Goal: Information Seeking & Learning: Understand process/instructions

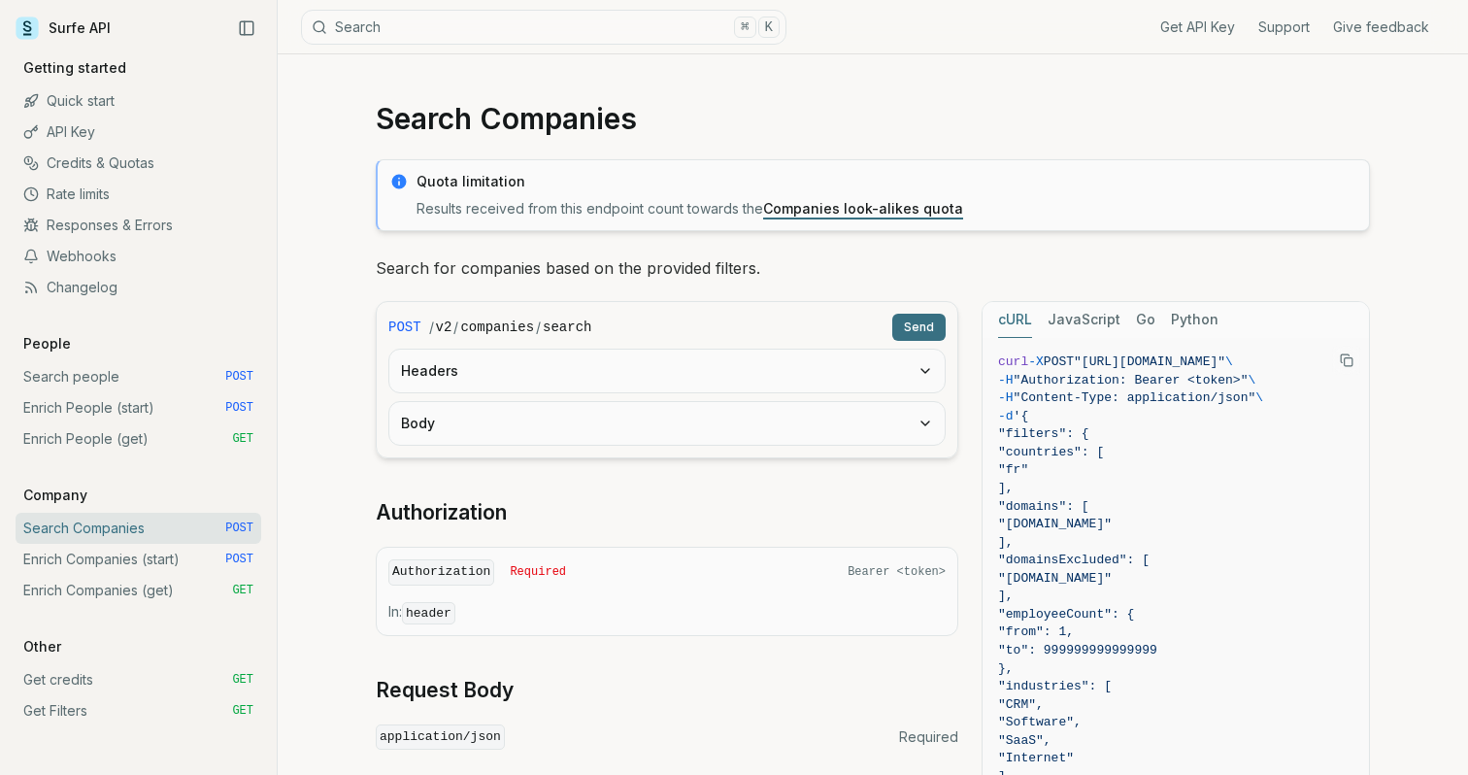
scroll to position [71, 0]
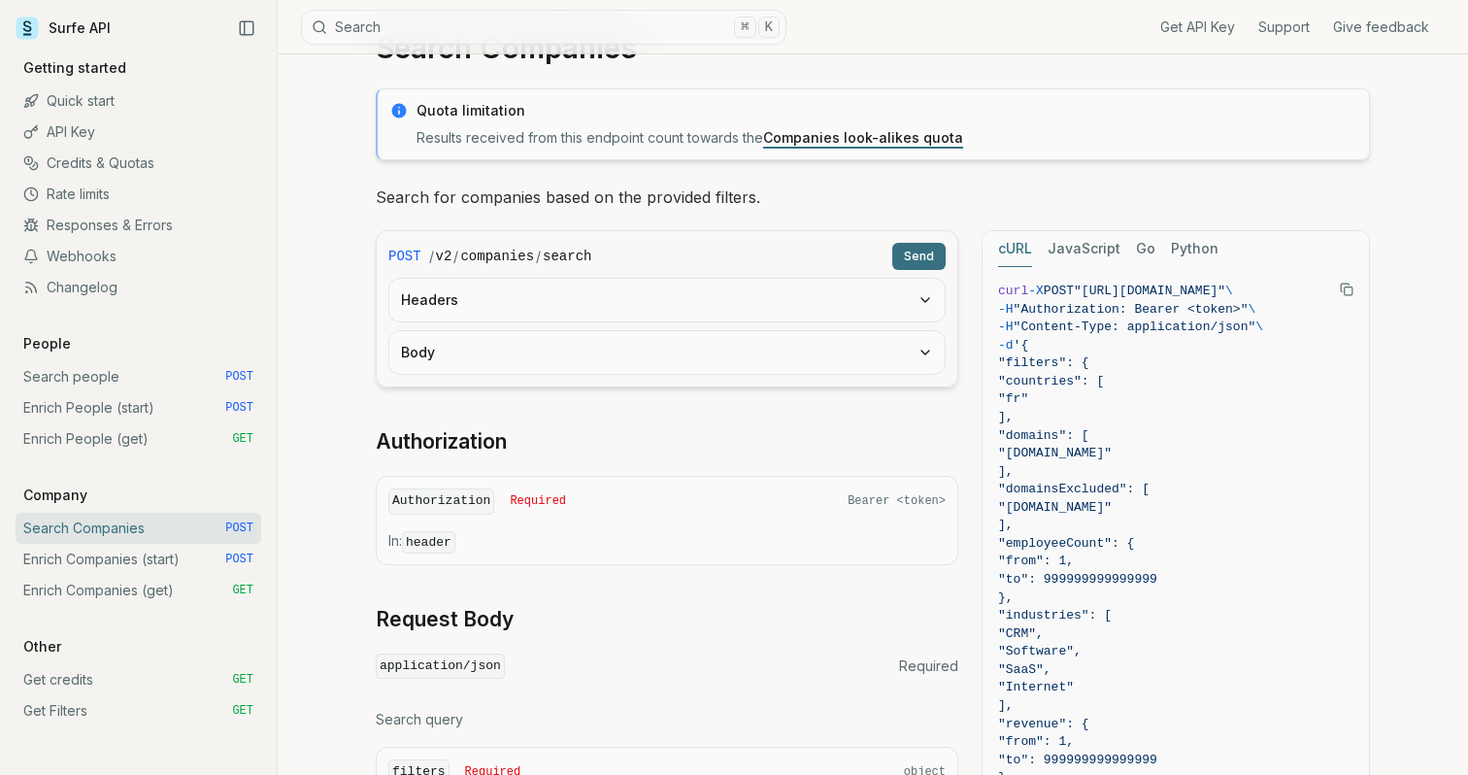
click at [91, 439] on link "Enrich People (get) GET" at bounding box center [139, 438] width 246 height 31
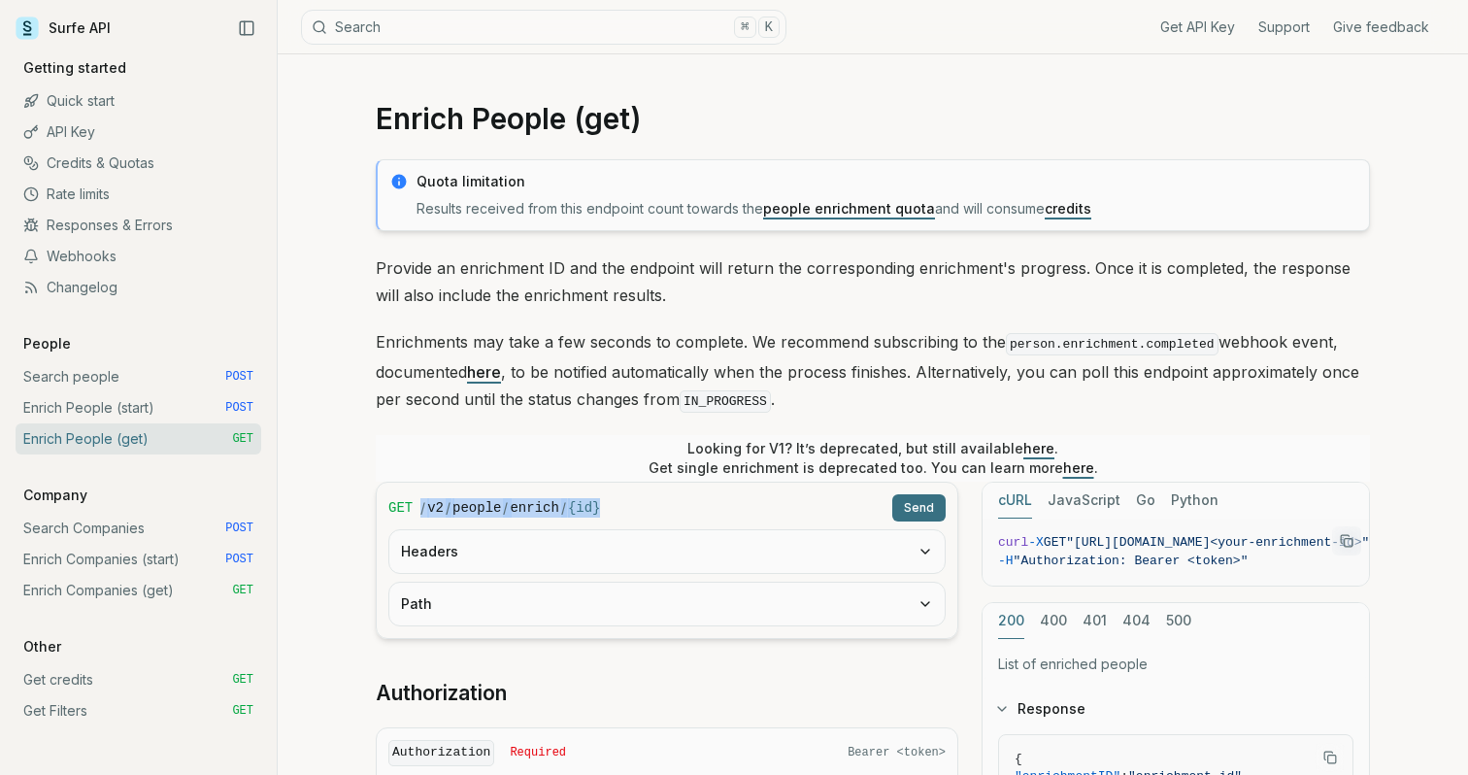
drag, startPoint x: 617, startPoint y: 503, endPoint x: 421, endPoint y: 505, distance: 195.2
click at [421, 505] on div "/ v2 / people / enrich / {id}" at bounding box center [653, 507] width 464 height 19
copy div "/ v2 / people / enrich / {id}"
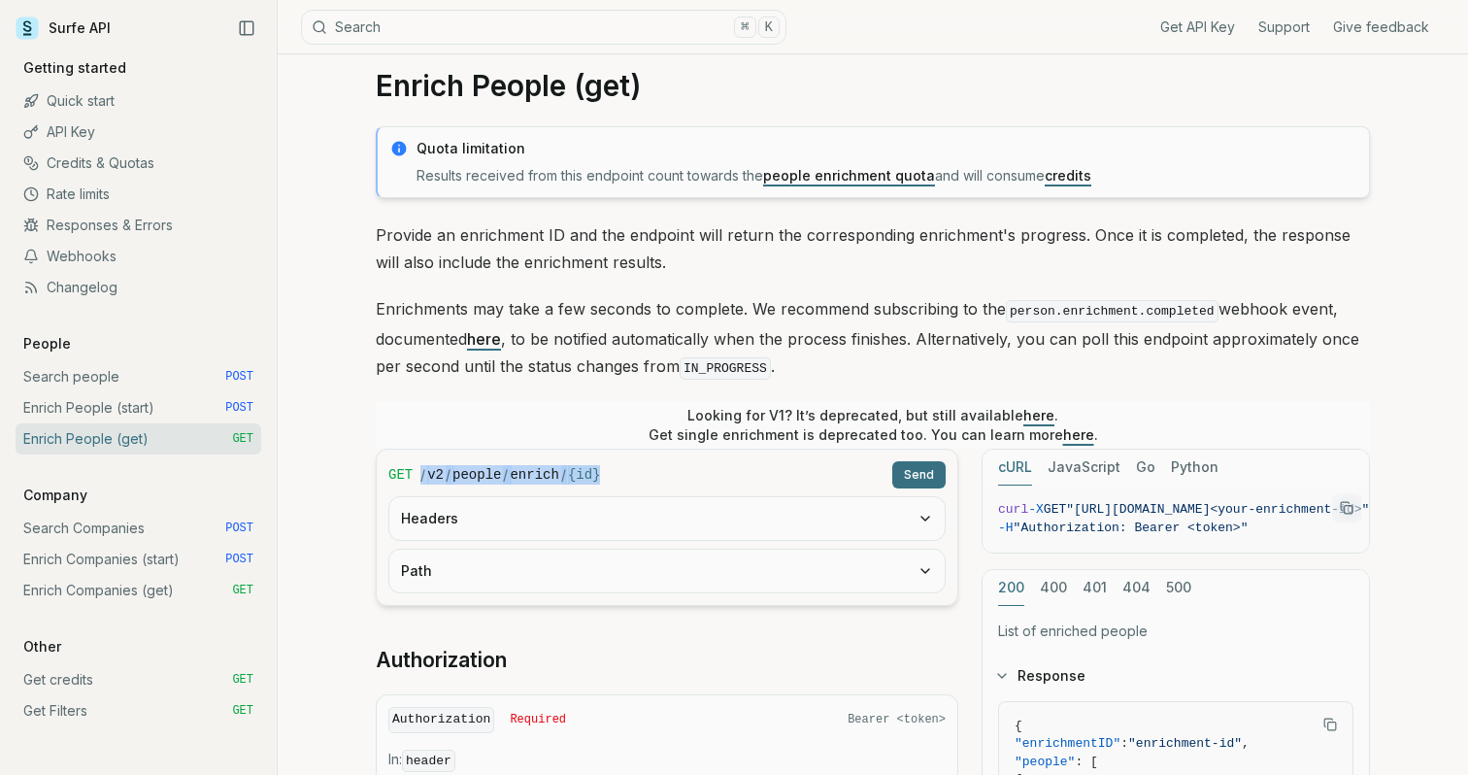
scroll to position [39, 0]
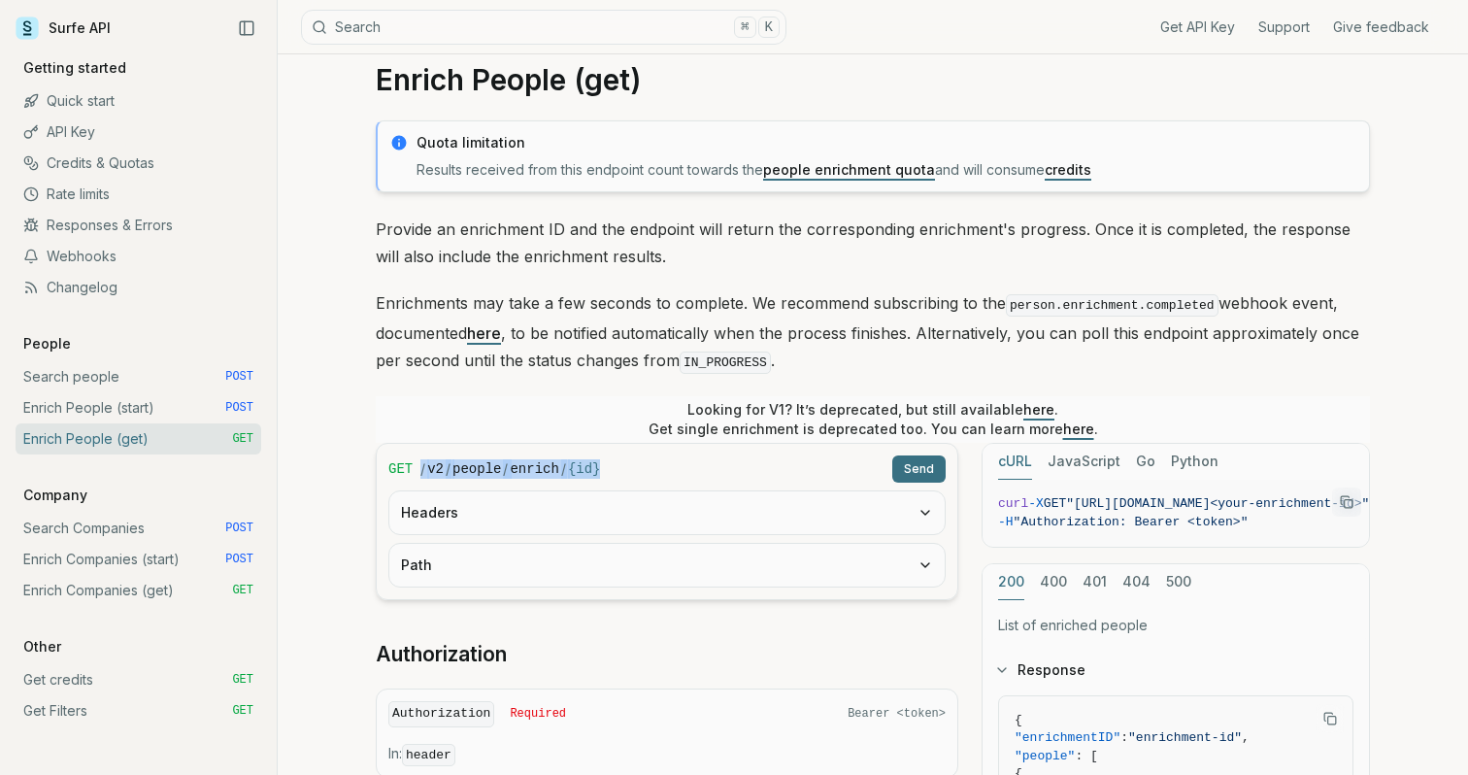
click at [83, 383] on link "Search people POST" at bounding box center [139, 376] width 246 height 31
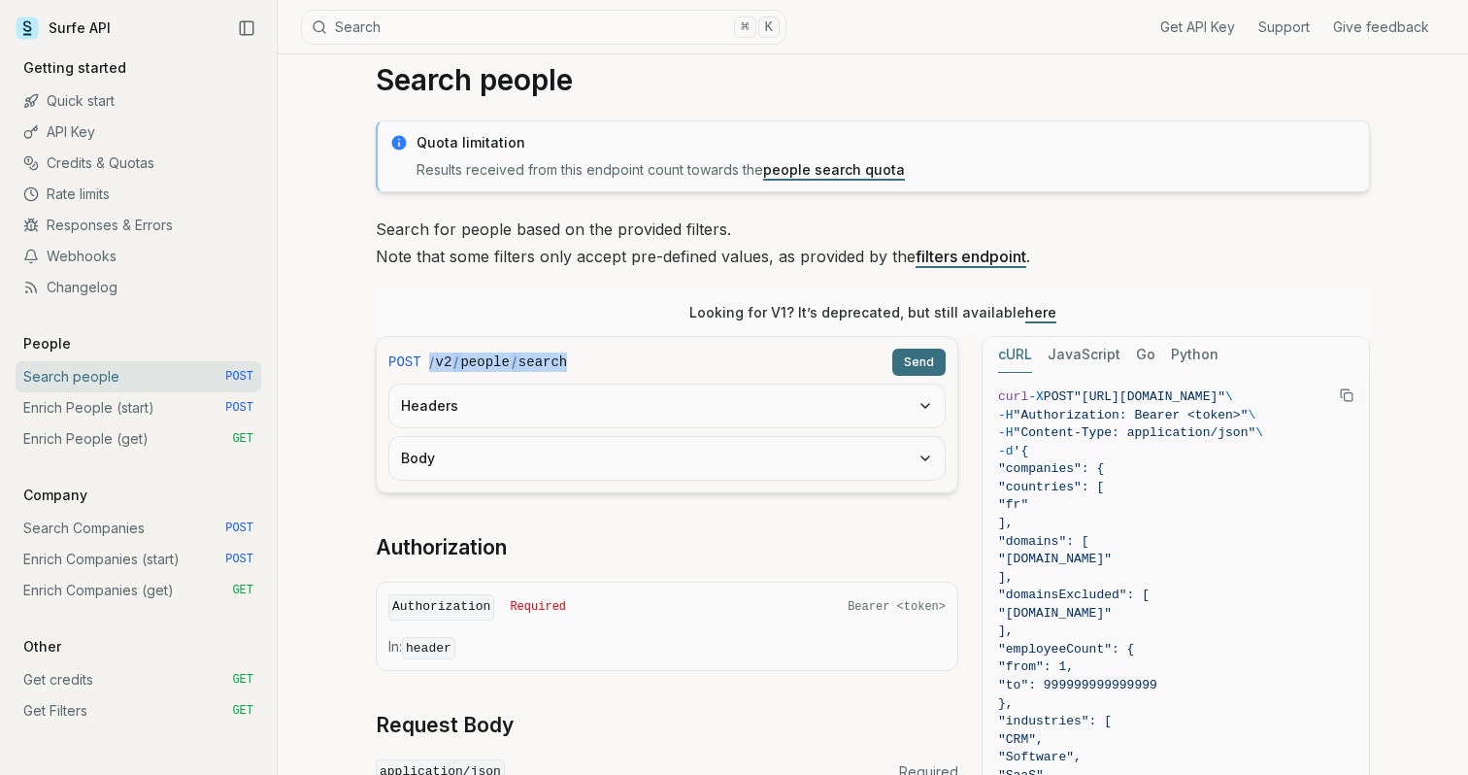
drag, startPoint x: 593, startPoint y: 355, endPoint x: 421, endPoint y: 366, distance: 173.2
click at [421, 366] on div "POST / v2 / people / search Send" at bounding box center [666, 362] width 557 height 27
copy div "/ v2 / people / search"
click at [136, 414] on link "Enrich People (start) POST" at bounding box center [139, 407] width 246 height 31
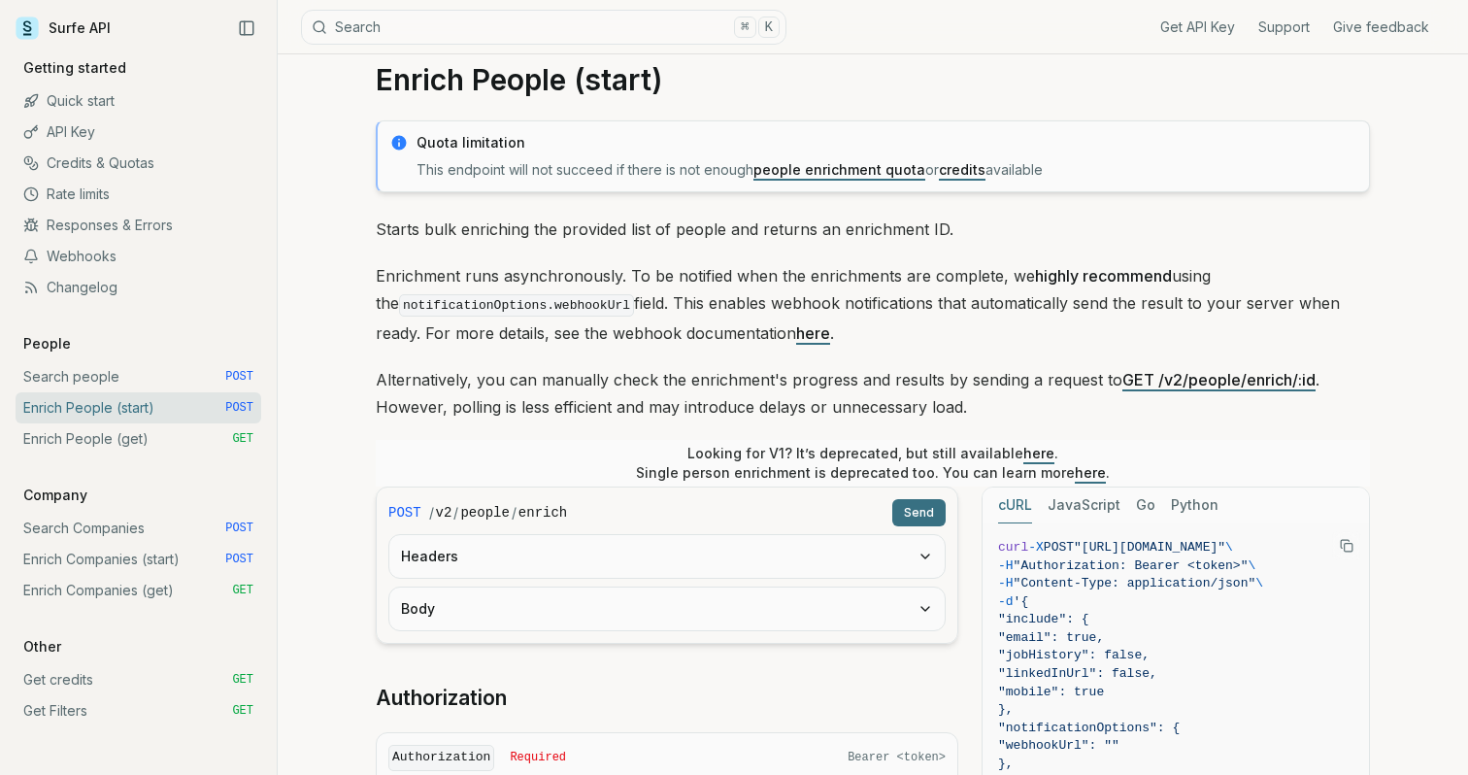
click at [114, 436] on link "Enrich People (get) GET" at bounding box center [139, 438] width 246 height 31
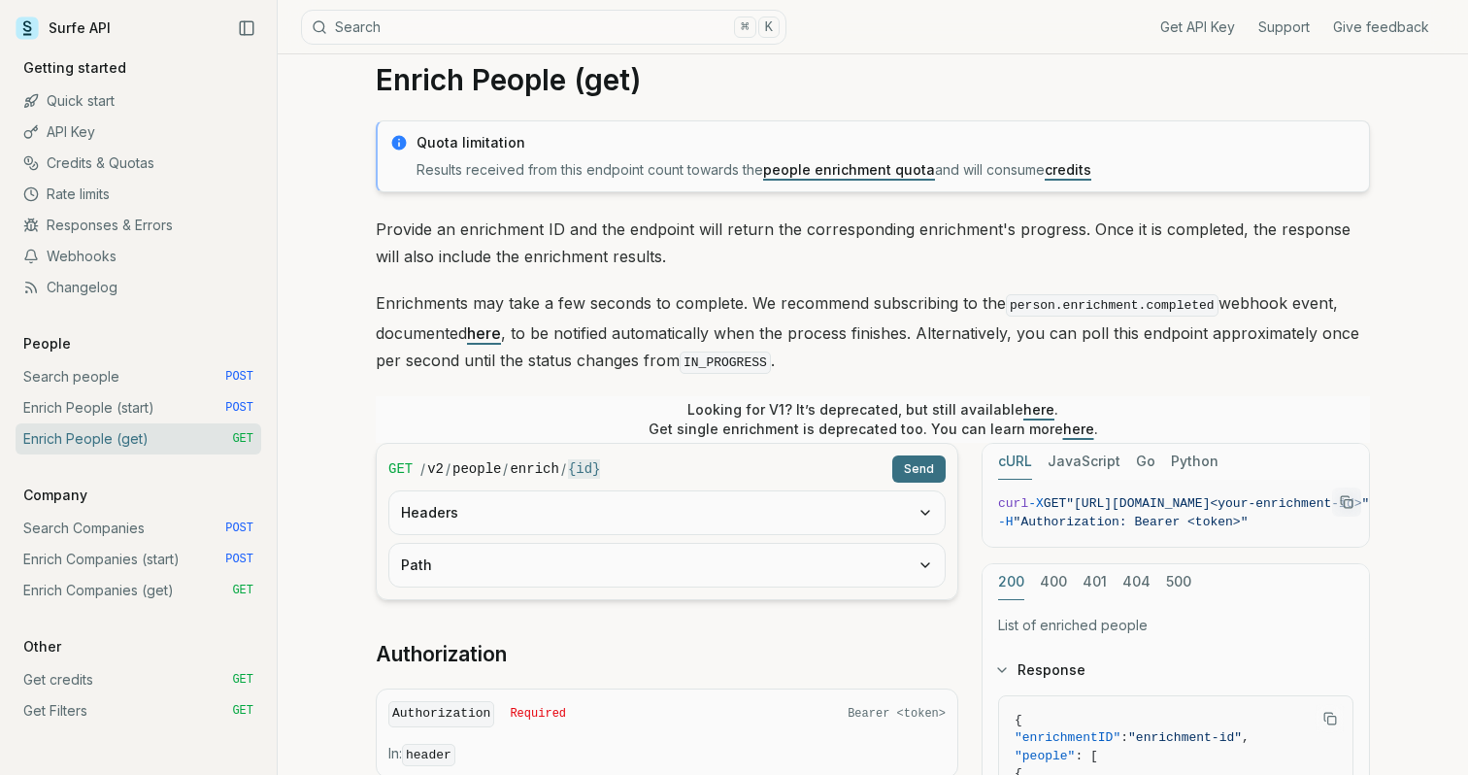
click at [104, 517] on link "Search Companies POST" at bounding box center [139, 528] width 246 height 31
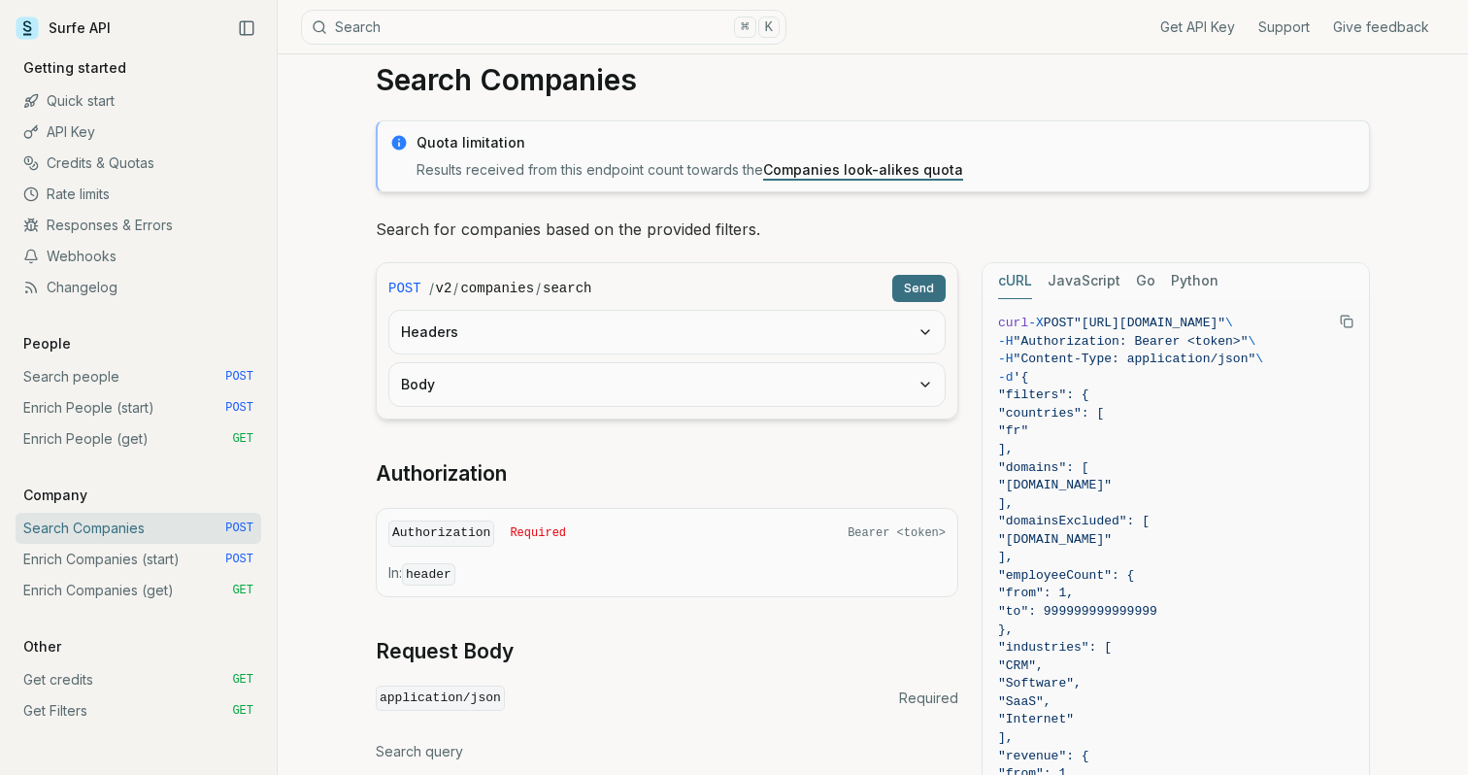
click at [106, 552] on link "Enrich Companies (start) POST" at bounding box center [139, 559] width 246 height 31
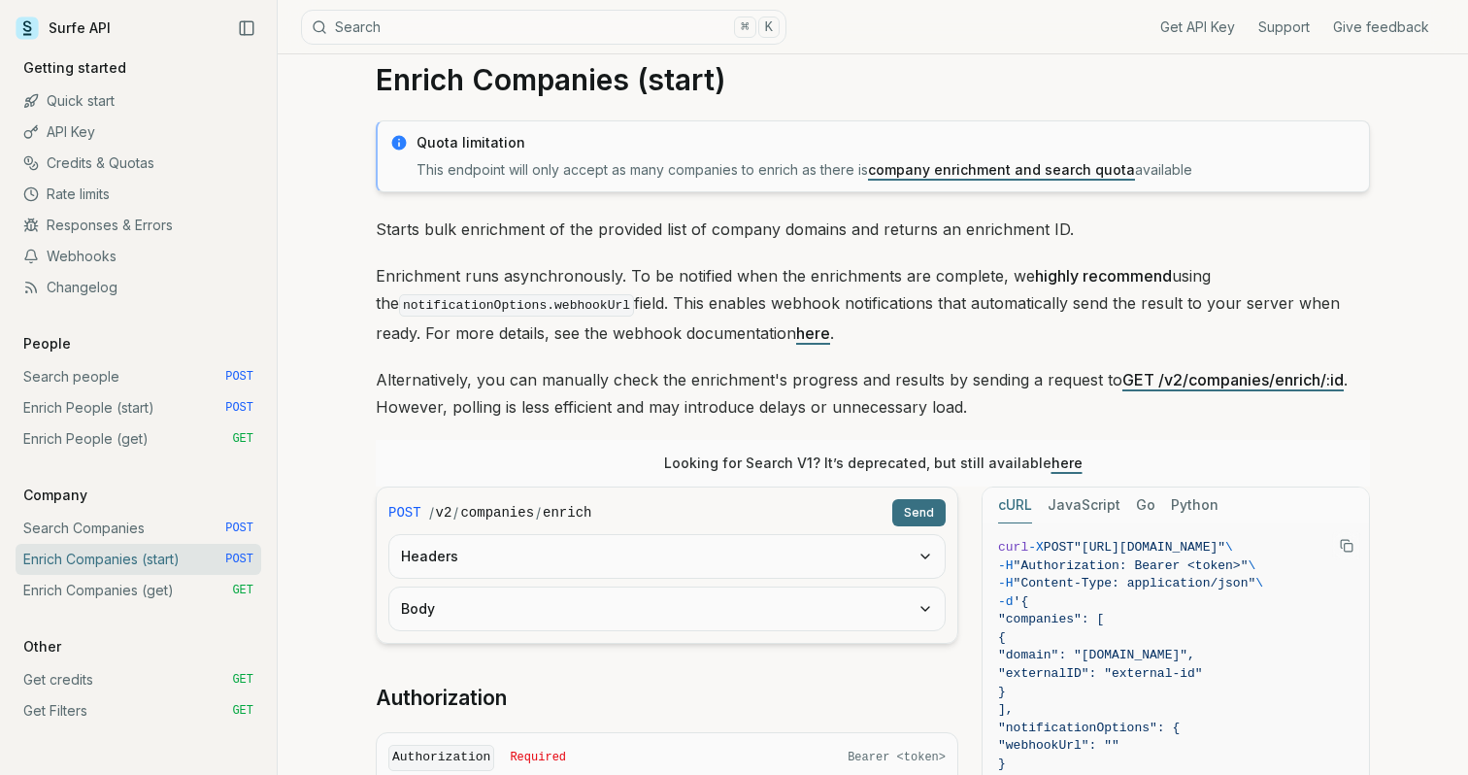
click at [117, 591] on link "Enrich Companies (get) GET" at bounding box center [139, 590] width 246 height 31
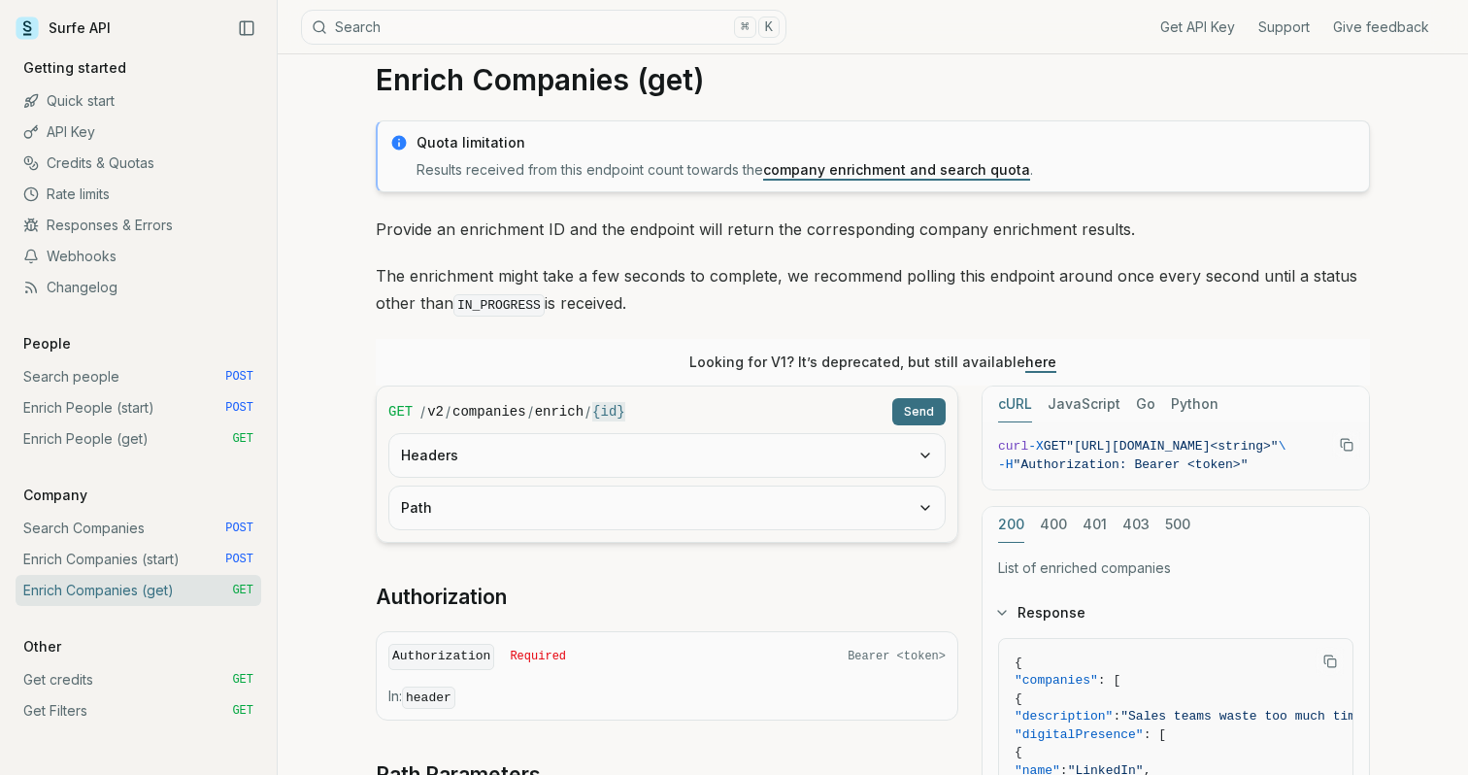
click at [149, 681] on link "Get credits GET" at bounding box center [139, 679] width 246 height 31
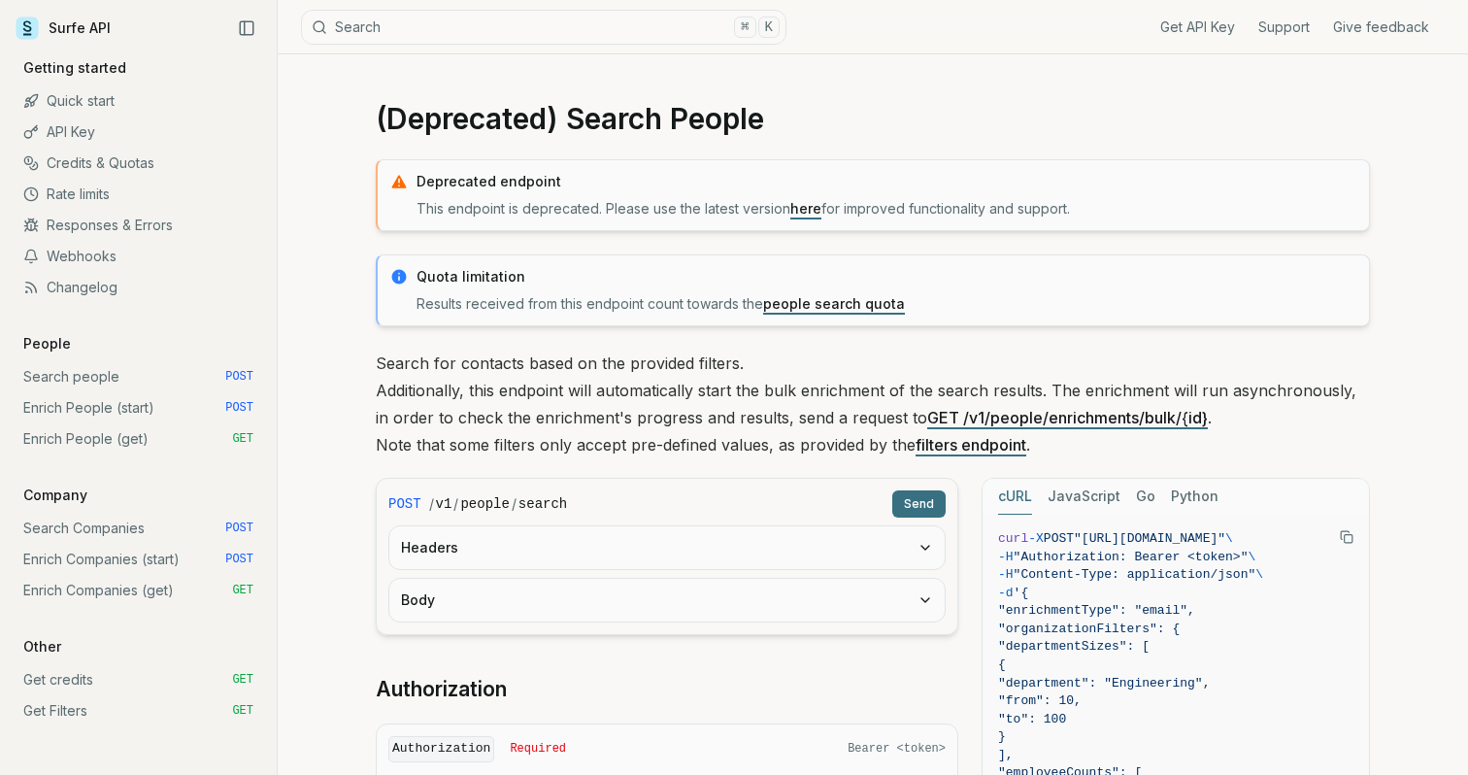
drag, startPoint x: 570, startPoint y: 494, endPoint x: 427, endPoint y: 499, distance: 142.8
click at [427, 499] on div "POST / v1 / people / search Send" at bounding box center [666, 503] width 557 height 27
copy div "/ v1 / people / search"
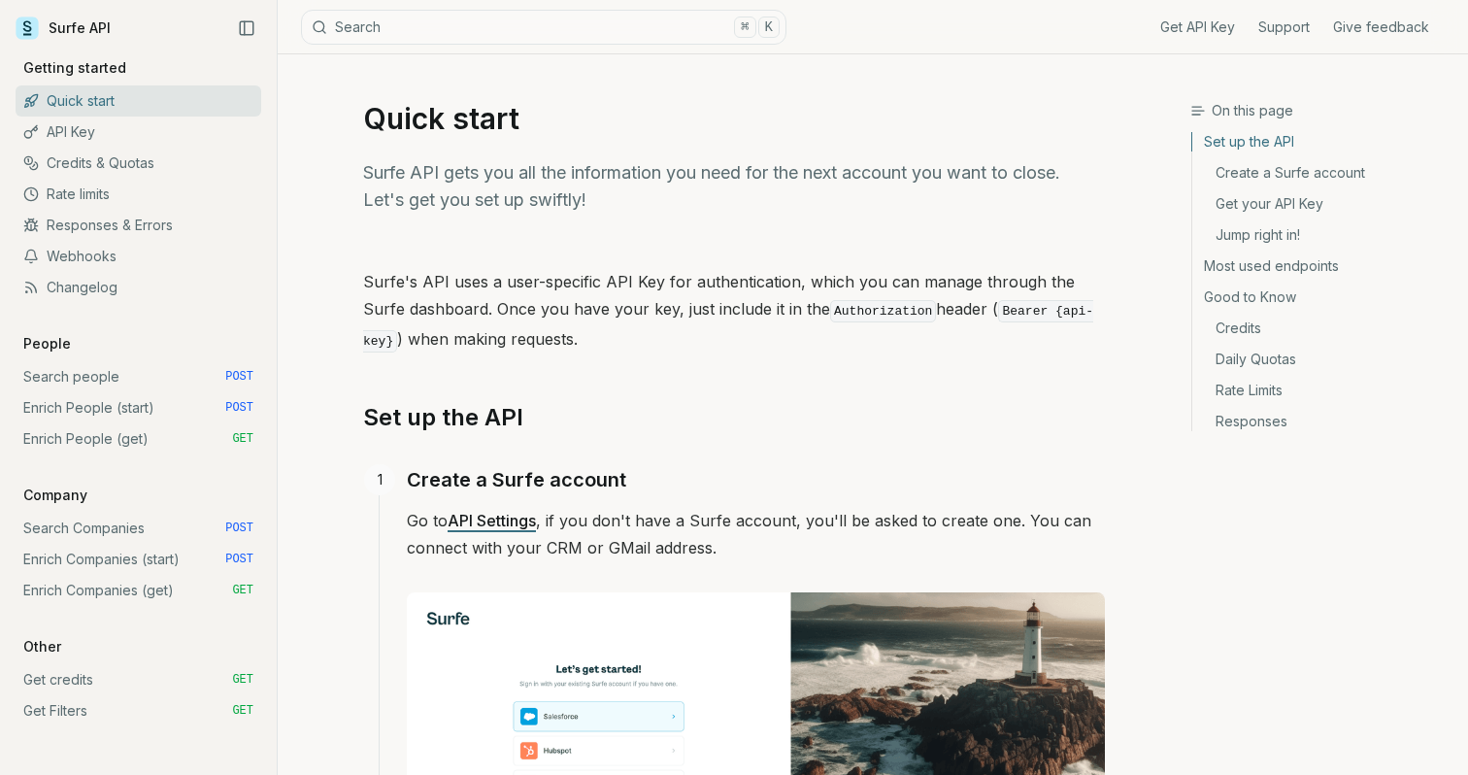
click at [88, 376] on link "Search people POST" at bounding box center [139, 376] width 246 height 31
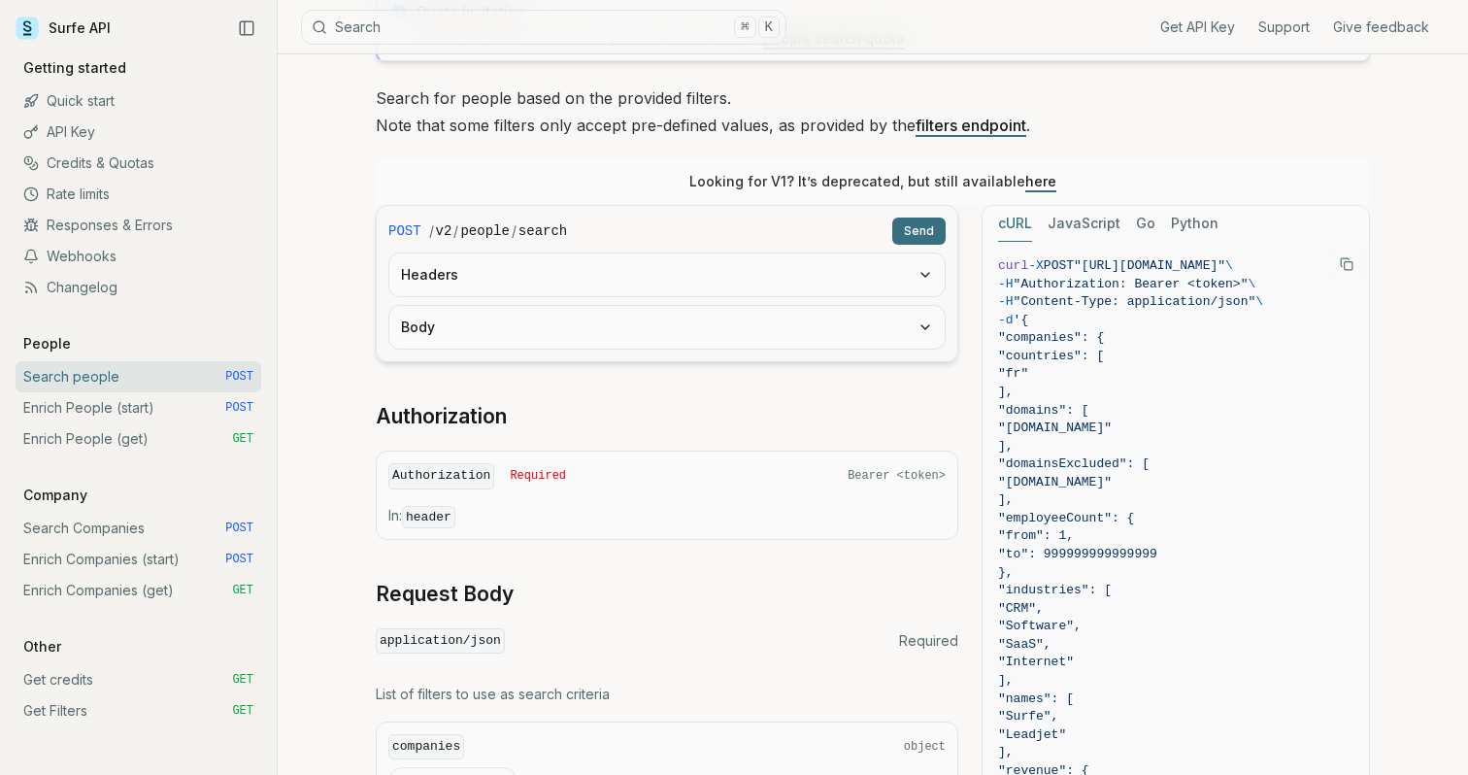
scroll to position [174, 0]
